Goal: Task Accomplishment & Management: Manage account settings

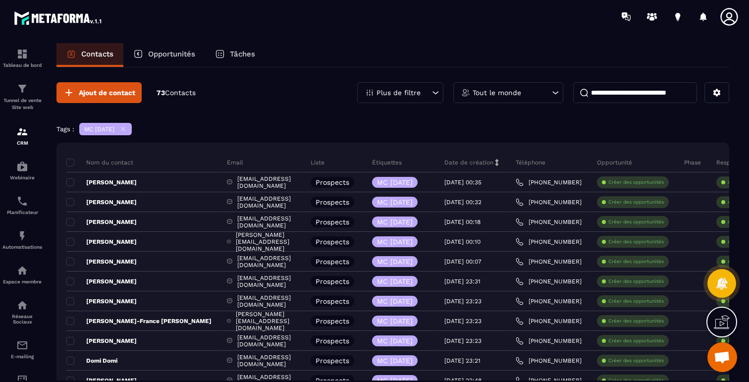
scroll to position [590, 0]
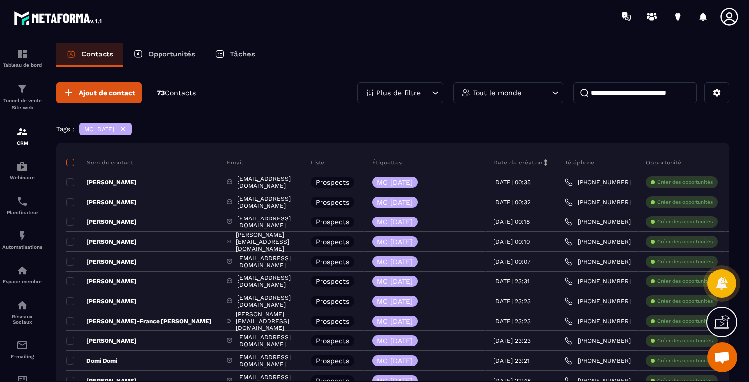
click at [72, 163] on span at bounding box center [70, 163] width 8 height 8
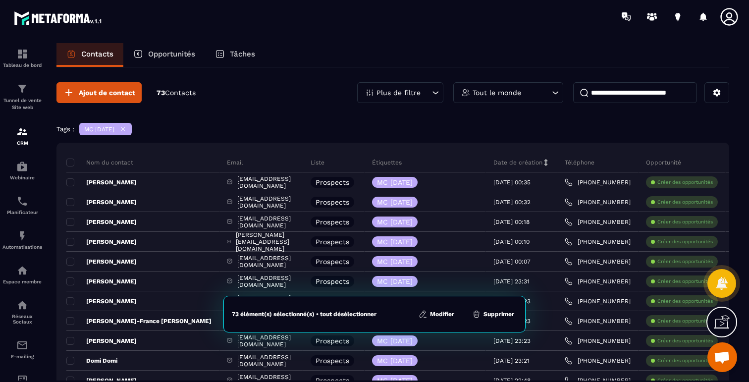
click at [441, 314] on button "Modifier" at bounding box center [437, 314] width 42 height 10
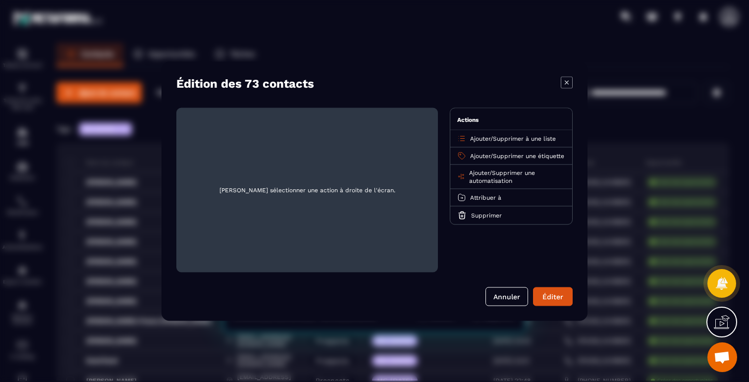
click at [484, 155] on span "Ajouter" at bounding box center [480, 155] width 20 height 7
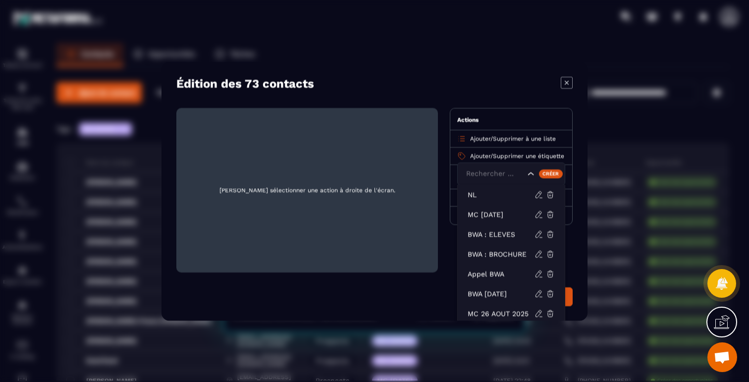
click at [490, 136] on span "Ajouter" at bounding box center [480, 138] width 20 height 7
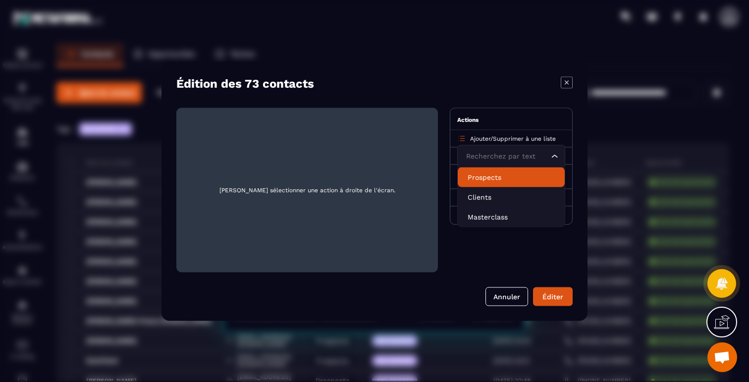
click at [483, 182] on li "Prospects" at bounding box center [511, 177] width 107 height 20
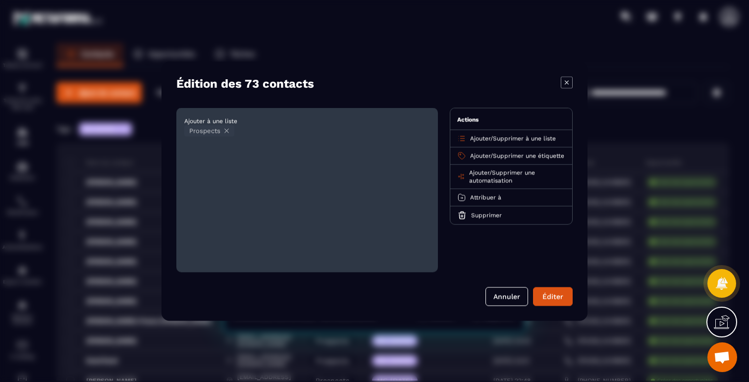
click at [227, 131] on icon "Modal window" at bounding box center [227, 131] width 4 height 4
click at [531, 139] on span "Supprimer à une liste" at bounding box center [524, 138] width 63 height 7
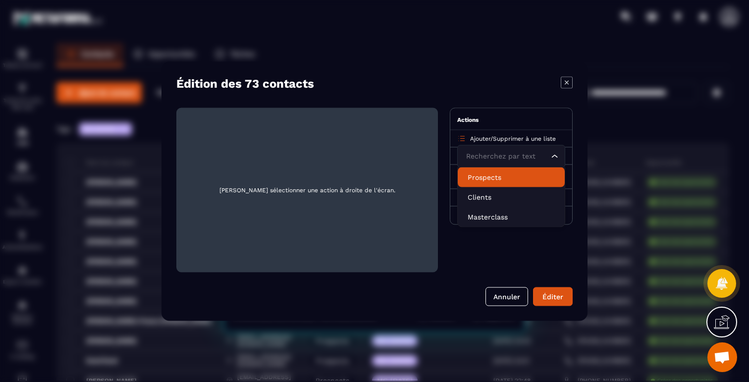
click at [489, 178] on p "Prospects" at bounding box center [511, 177] width 87 height 10
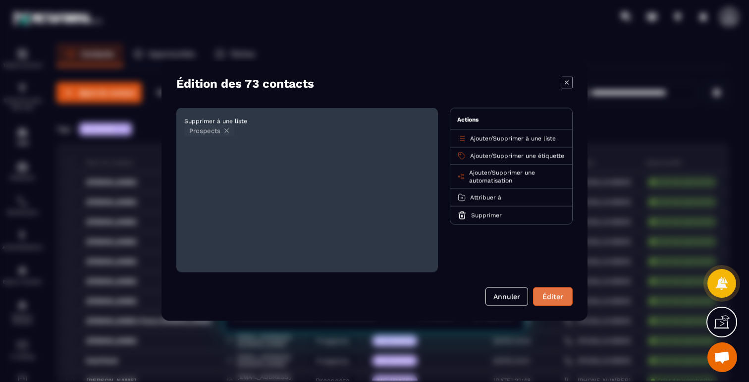
click at [548, 300] on button "Éditer" at bounding box center [553, 296] width 40 height 19
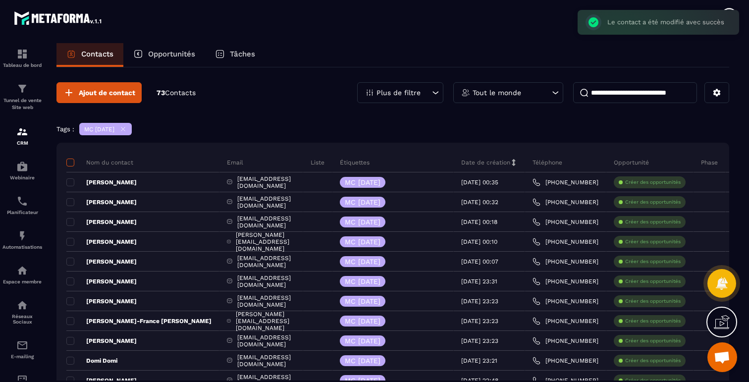
click at [72, 163] on span at bounding box center [70, 163] width 8 height 8
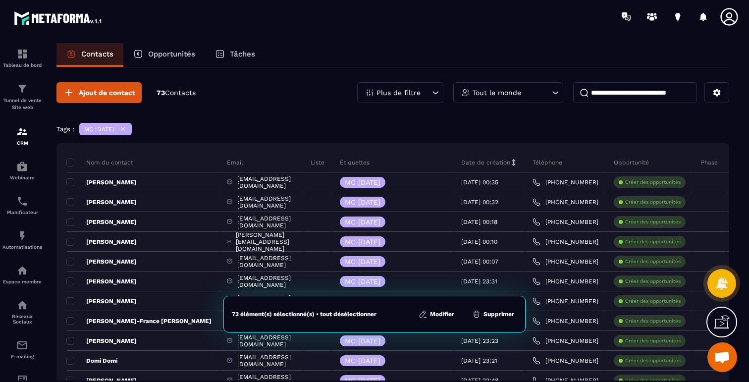
click at [441, 311] on button "Modifier" at bounding box center [437, 314] width 42 height 10
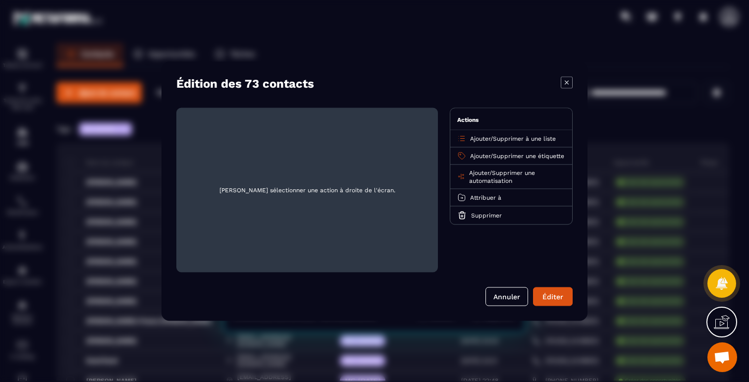
click at [500, 138] on span "Supprimer à une liste" at bounding box center [524, 138] width 63 height 7
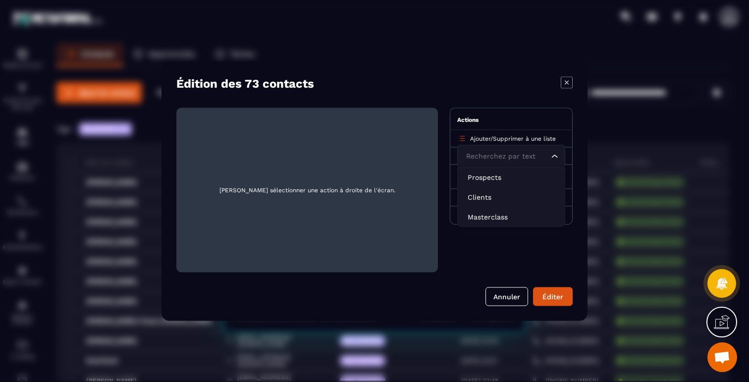
click at [477, 136] on span "Ajouter" at bounding box center [480, 138] width 20 height 7
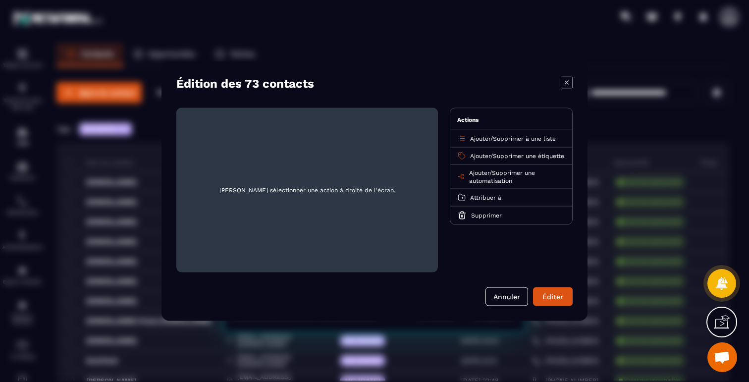
click at [477, 136] on span "Ajouter" at bounding box center [480, 138] width 20 height 7
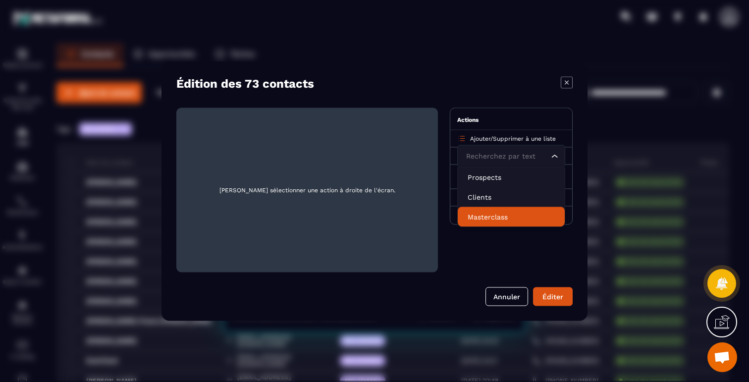
click at [478, 219] on p "Masterclass" at bounding box center [511, 217] width 87 height 10
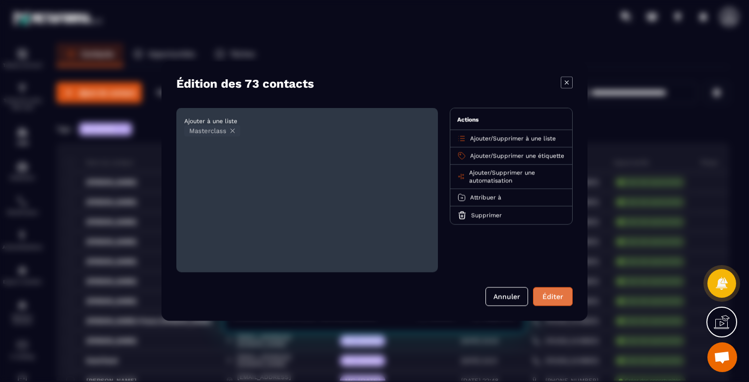
click at [553, 298] on button "Éditer" at bounding box center [553, 296] width 40 height 19
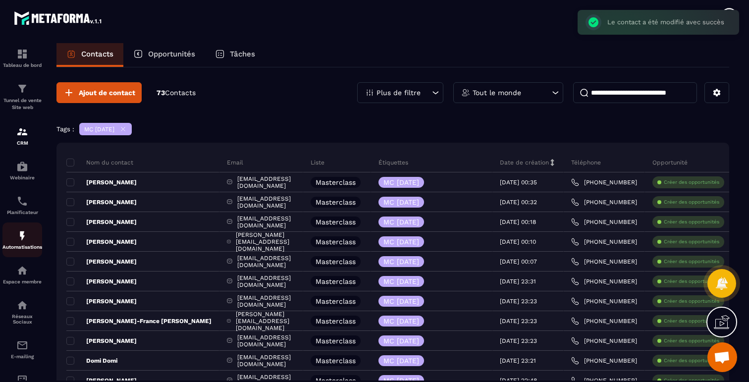
click at [28, 237] on div "Automatisations" at bounding box center [22, 240] width 40 height 20
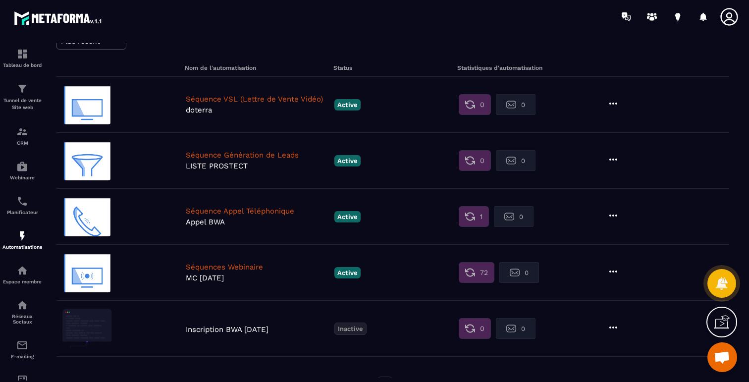
scroll to position [88, 0]
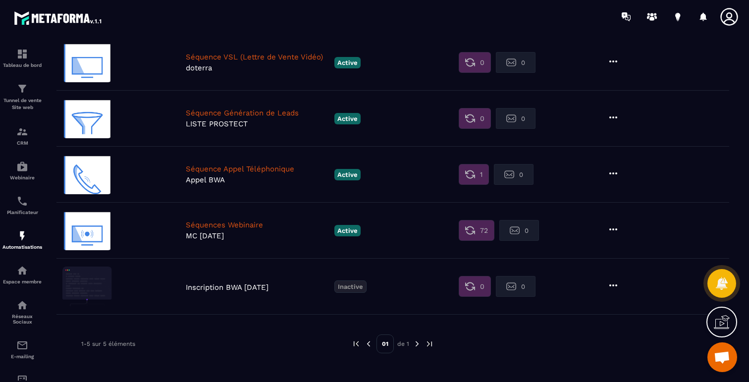
click at [228, 224] on p "Séquences Webinaire" at bounding box center [258, 224] width 144 height 9
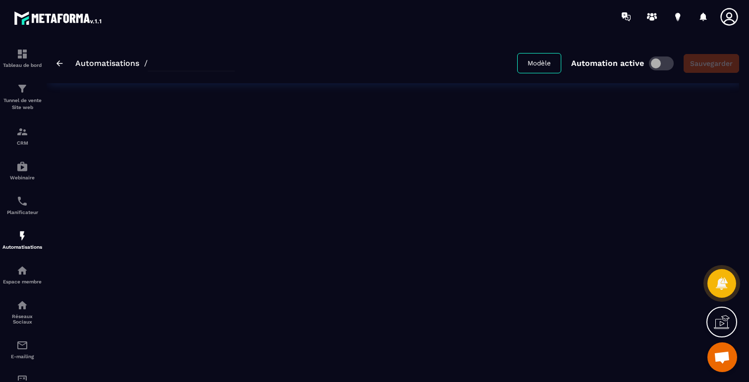
type input "**********"
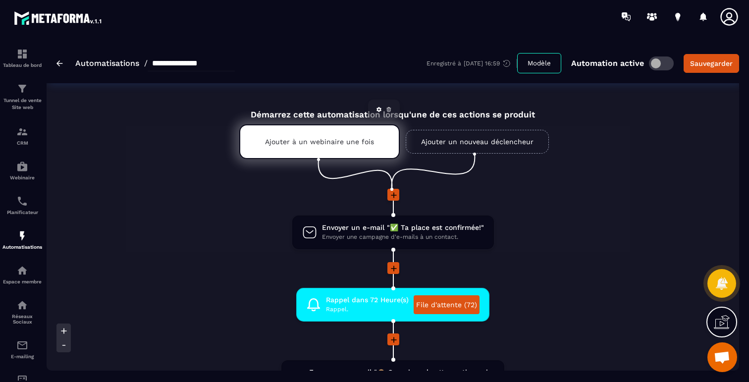
click at [305, 143] on p "Ajouter à un webinaire une fois" at bounding box center [319, 142] width 109 height 8
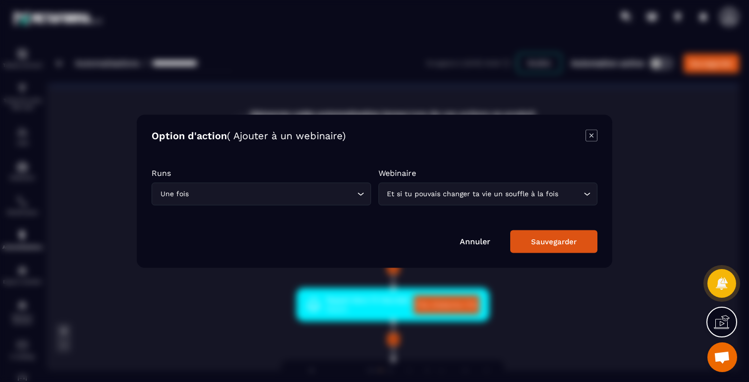
click at [590, 133] on icon "Modal window" at bounding box center [591, 135] width 4 height 4
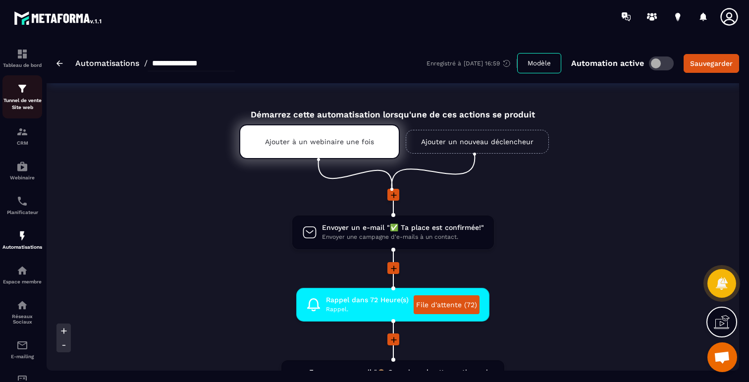
click at [27, 87] on img at bounding box center [22, 89] width 12 height 12
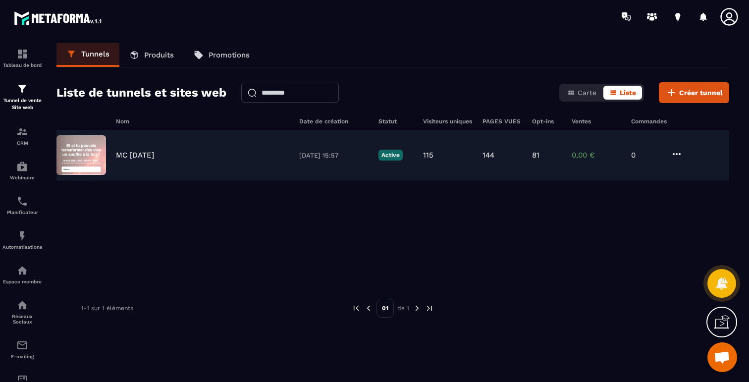
click at [678, 151] on icon at bounding box center [677, 154] width 12 height 12
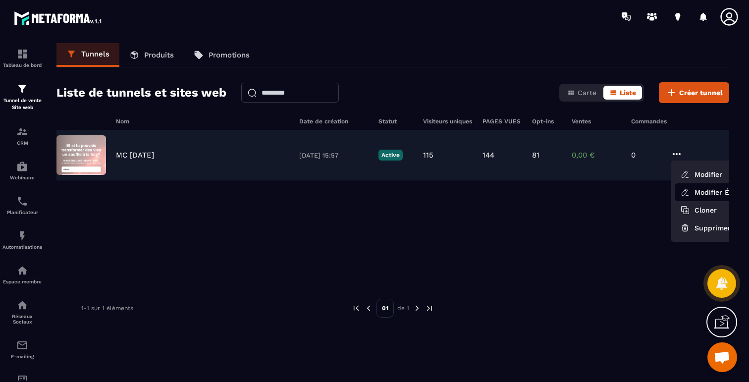
click at [692, 190] on link "Modifier Étapes" at bounding box center [714, 192] width 79 height 18
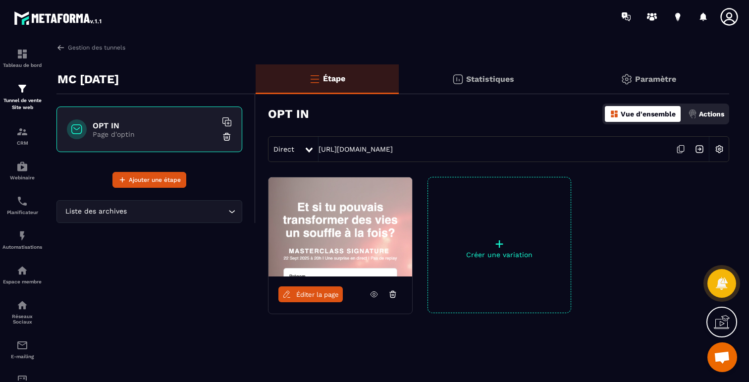
click at [309, 291] on span "Éditer la page" at bounding box center [317, 294] width 43 height 7
